Goal: Information Seeking & Learning: Learn about a topic

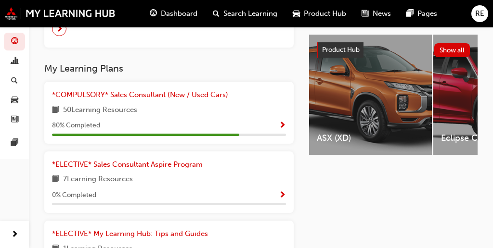
scroll to position [372, 0]
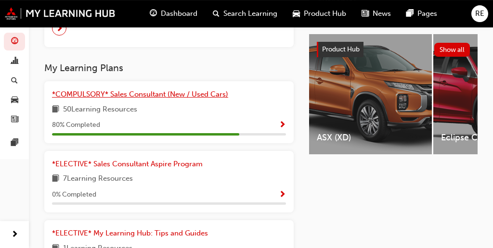
click at [189, 99] on link "*COMPULSORY* Sales Consultant (New / Used Cars)" at bounding box center [142, 94] width 180 height 11
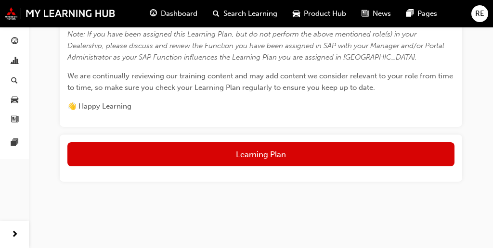
scroll to position [394, 0]
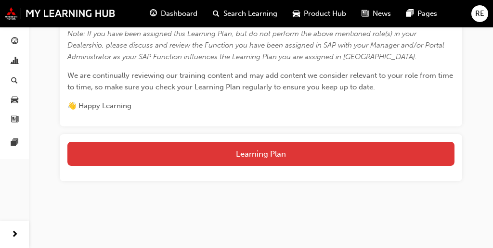
click at [219, 159] on button "Learning Plan" at bounding box center [260, 154] width 387 height 24
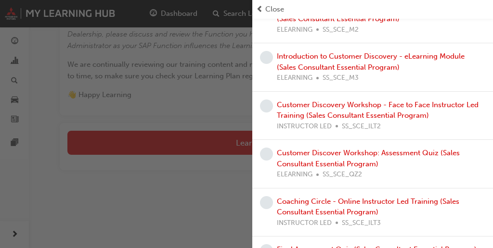
scroll to position [455, 0]
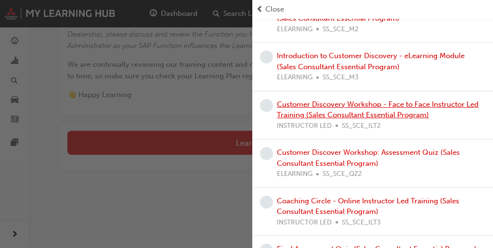
click at [389, 113] on link "Customer Discovery Workshop - Face to Face Instructor Led Training (Sales Consu…" at bounding box center [378, 110] width 202 height 20
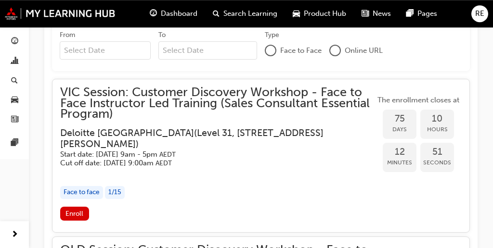
scroll to position [761, 0]
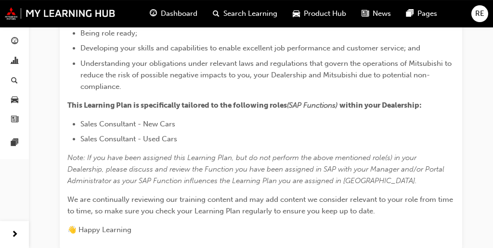
scroll to position [406, 0]
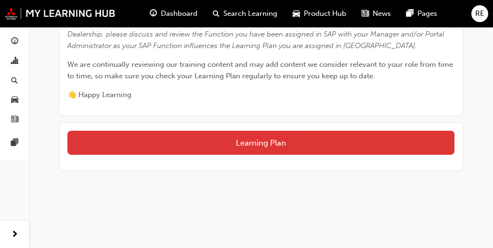
click at [269, 148] on button "Learning Plan" at bounding box center [260, 143] width 387 height 24
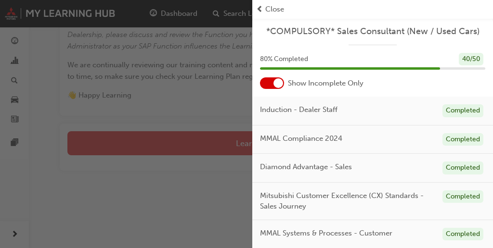
scroll to position [401, 0]
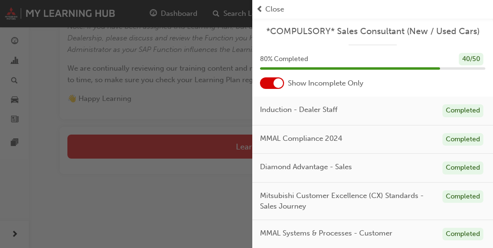
click at [271, 85] on div at bounding box center [272, 83] width 24 height 12
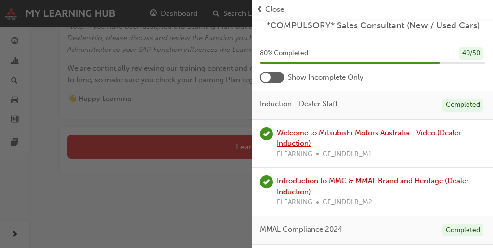
scroll to position [0, 0]
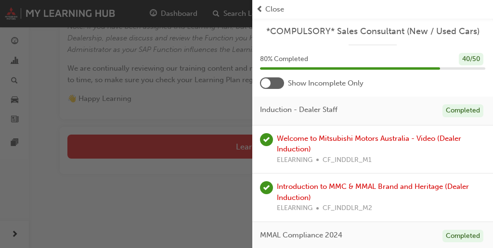
click at [277, 86] on div at bounding box center [272, 83] width 24 height 12
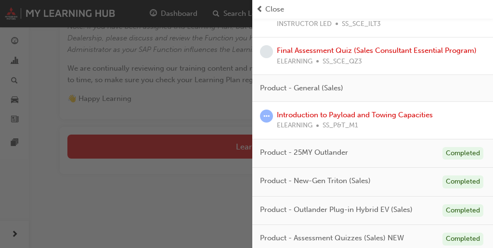
scroll to position [406, 0]
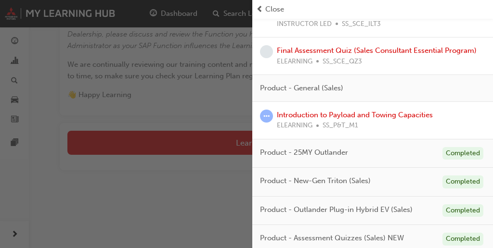
click at [240, 202] on div "button" at bounding box center [126, 124] width 252 height 248
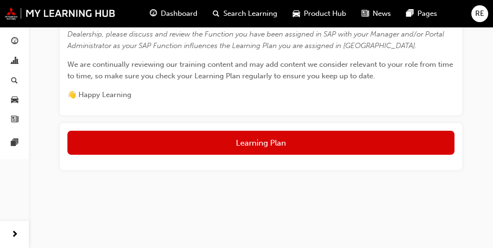
click at [184, 26] on div "Dashboard Search Learning Product Hub News Pages" at bounding box center [293, 13] width 310 height 27
click at [183, 19] on span "Dashboard" at bounding box center [179, 13] width 37 height 11
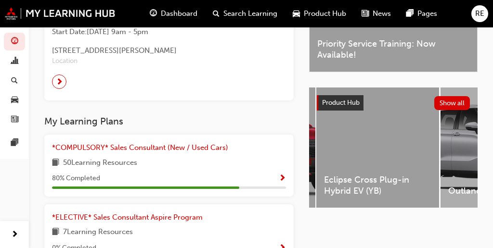
scroll to position [0, 239]
click at [375, 150] on div "Eclipse Cross Plug-in Hybrid EV (YB)" at bounding box center [379, 148] width 123 height 120
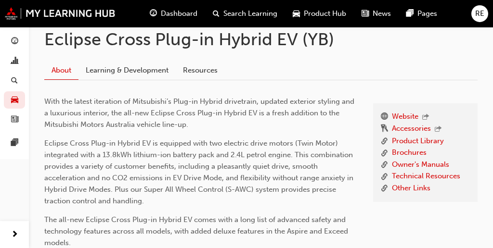
scroll to position [183, 0]
click at [145, 77] on link "Learning & Development" at bounding box center [126, 71] width 97 height 18
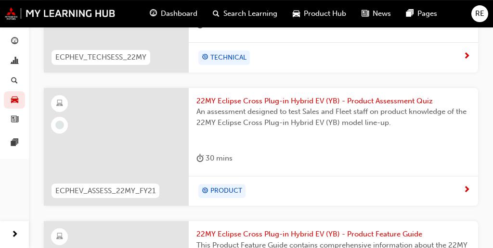
scroll to position [321, 0]
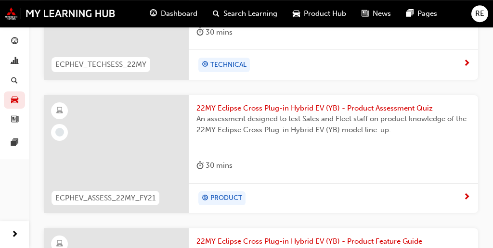
click at [306, 102] on div "22MY Eclipse Cross Plug-in Hybrid EV (YB) - Product Assessment Quiz An assessme…" at bounding box center [333, 139] width 289 height 88
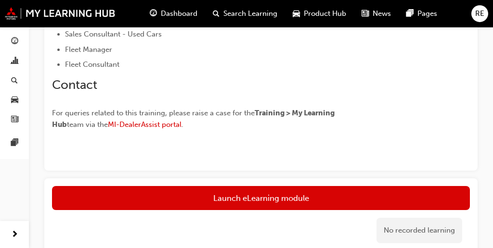
scroll to position [276, 0]
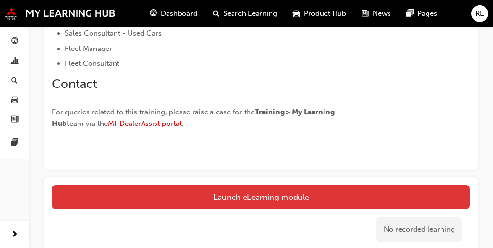
click at [275, 193] on link "Launch eLearning module" at bounding box center [261, 197] width 418 height 24
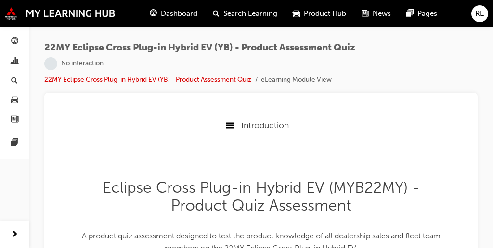
scroll to position [72, 0]
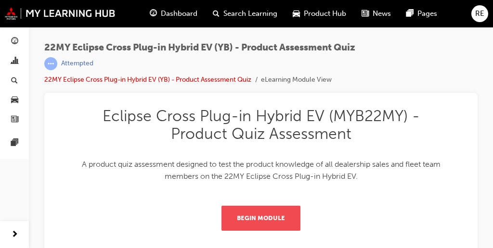
click at [261, 216] on button "Begin Module" at bounding box center [260, 218] width 79 height 25
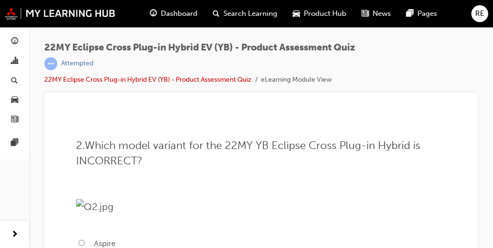
scroll to position [305, 0]
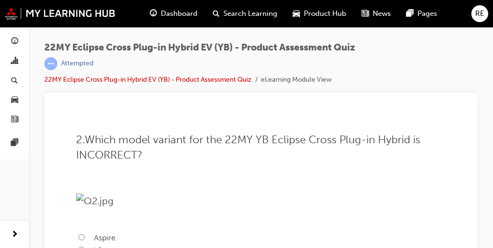
click at [89, 15] on label "Lithium-ion (Li-ion) battery" at bounding box center [261, 9] width 370 height 13
click at [85, 12] on input "Lithium-ion (Li-ion) battery" at bounding box center [81, 8] width 6 height 6
radio input "true"
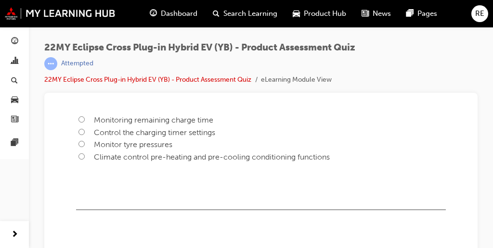
scroll to position [665, 0]
radio input "true"
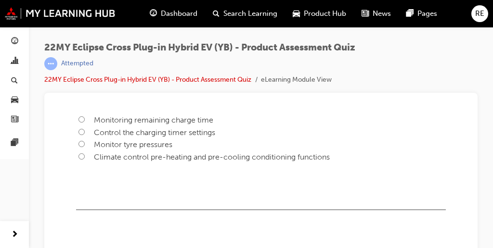
radio input "true"
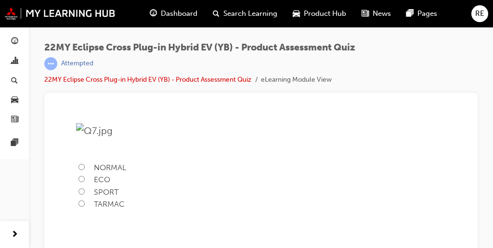
scroll to position [1343, 0]
radio input "true"
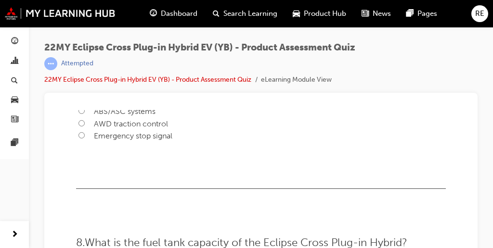
scroll to position [1653, 0]
radio input "true"
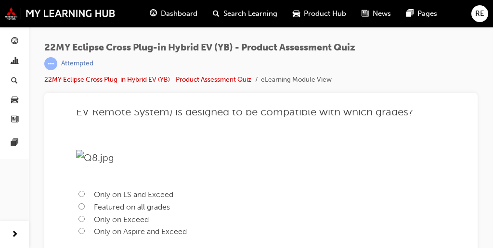
scroll to position [2026, 0]
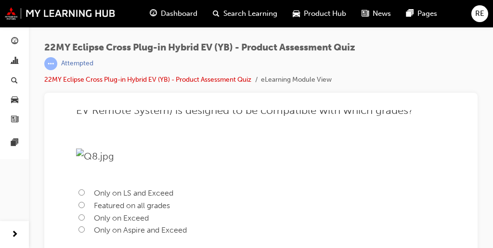
radio input "true"
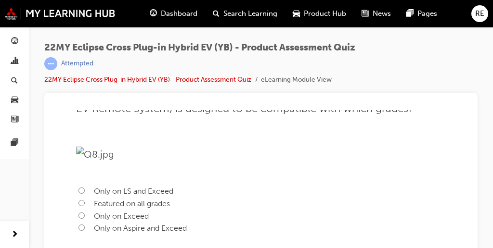
scroll to position [2028, 0]
radio input "true"
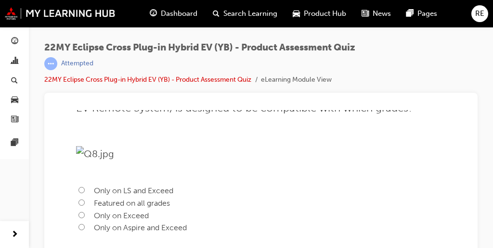
radio input "true"
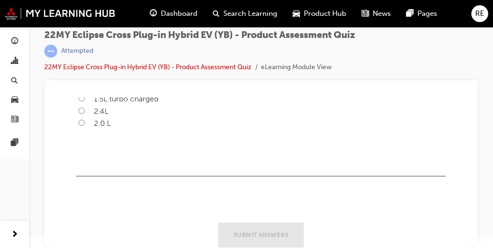
scroll to position [2362, 0]
radio input "true"
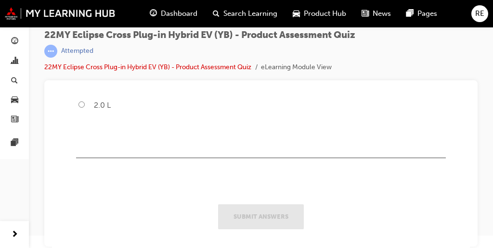
scroll to position [2651, 0]
radio input "true"
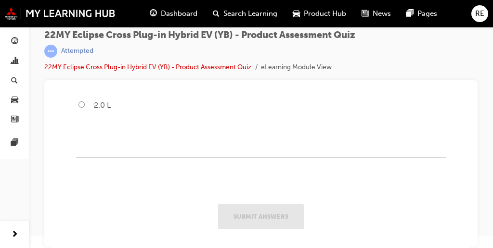
radio input "true"
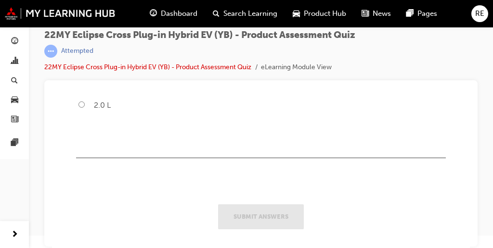
radio input "true"
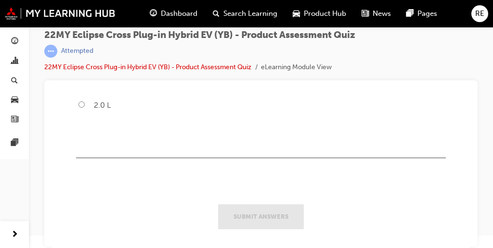
scroll to position [3654, 0]
click at [152, 85] on span "1.5L turbo charged" at bounding box center [126, 80] width 64 height 9
click at [85, 83] on input "1.5L turbo charged" at bounding box center [81, 80] width 6 height 6
radio input "true"
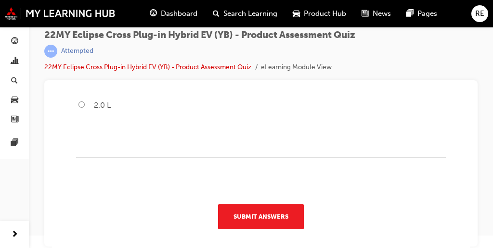
click at [102, 98] on span "2.4L" at bounding box center [101, 93] width 14 height 9
click at [85, 96] on input "2.4L" at bounding box center [81, 93] width 6 height 6
radio input "true"
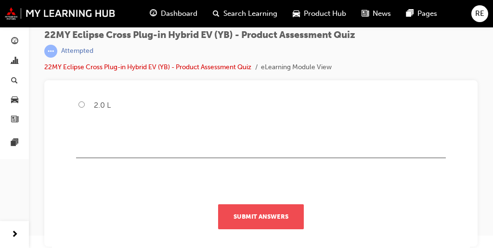
click at [247, 216] on button "Submit Answers" at bounding box center [261, 217] width 86 height 25
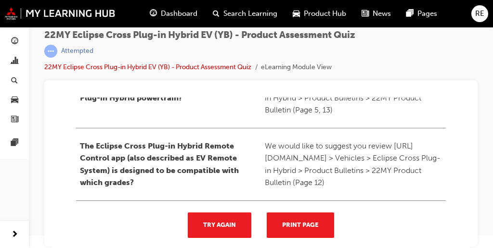
scroll to position [190, 0]
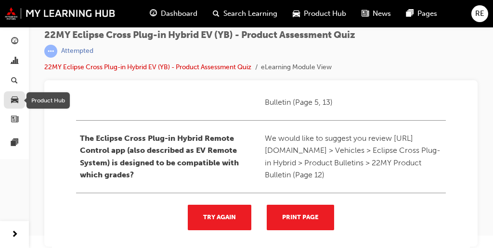
click at [16, 100] on span "car-icon" at bounding box center [14, 100] width 7 height 9
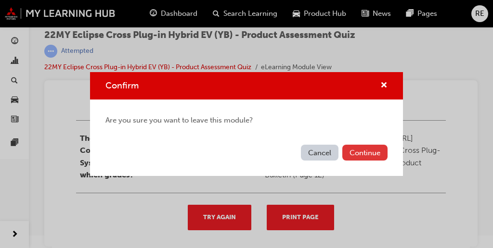
click at [359, 160] on button "Continue" at bounding box center [364, 153] width 45 height 16
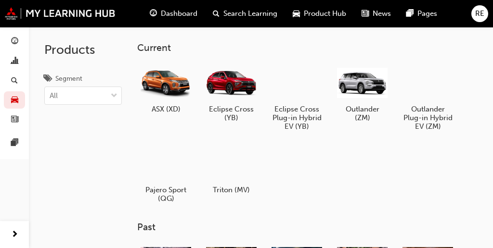
click at [185, 16] on span "Dashboard" at bounding box center [179, 13] width 37 height 11
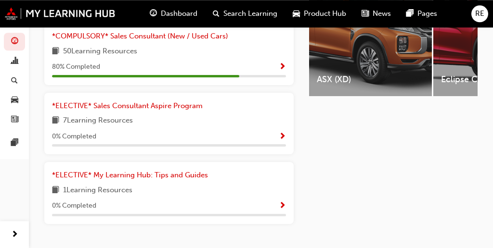
scroll to position [453, 0]
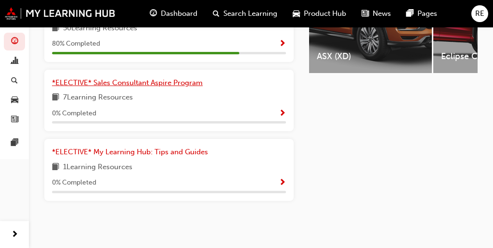
click at [186, 82] on span "*ELECTIVE* Sales Consultant Aspire Program" at bounding box center [127, 82] width 151 height 9
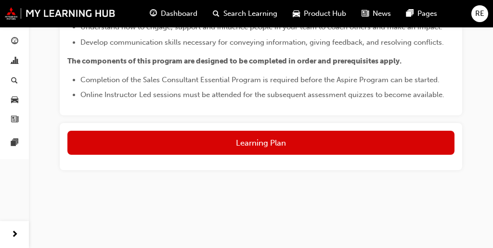
scroll to position [550, 0]
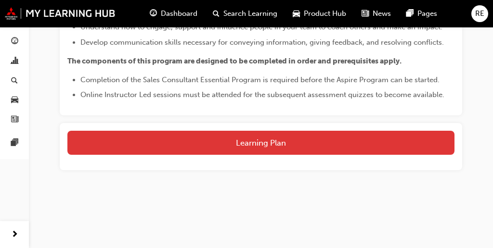
click at [214, 151] on button "Learning Plan" at bounding box center [260, 143] width 387 height 24
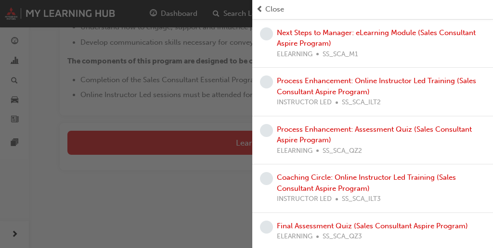
scroll to position [0, 0]
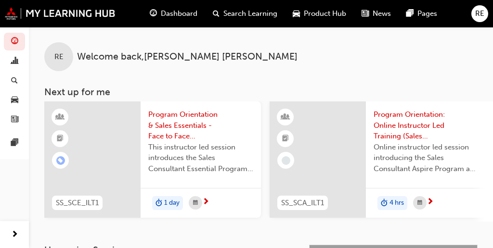
click at [475, 15] on span "RE" at bounding box center [479, 13] width 9 height 11
